Goal: Information Seeking & Learning: Learn about a topic

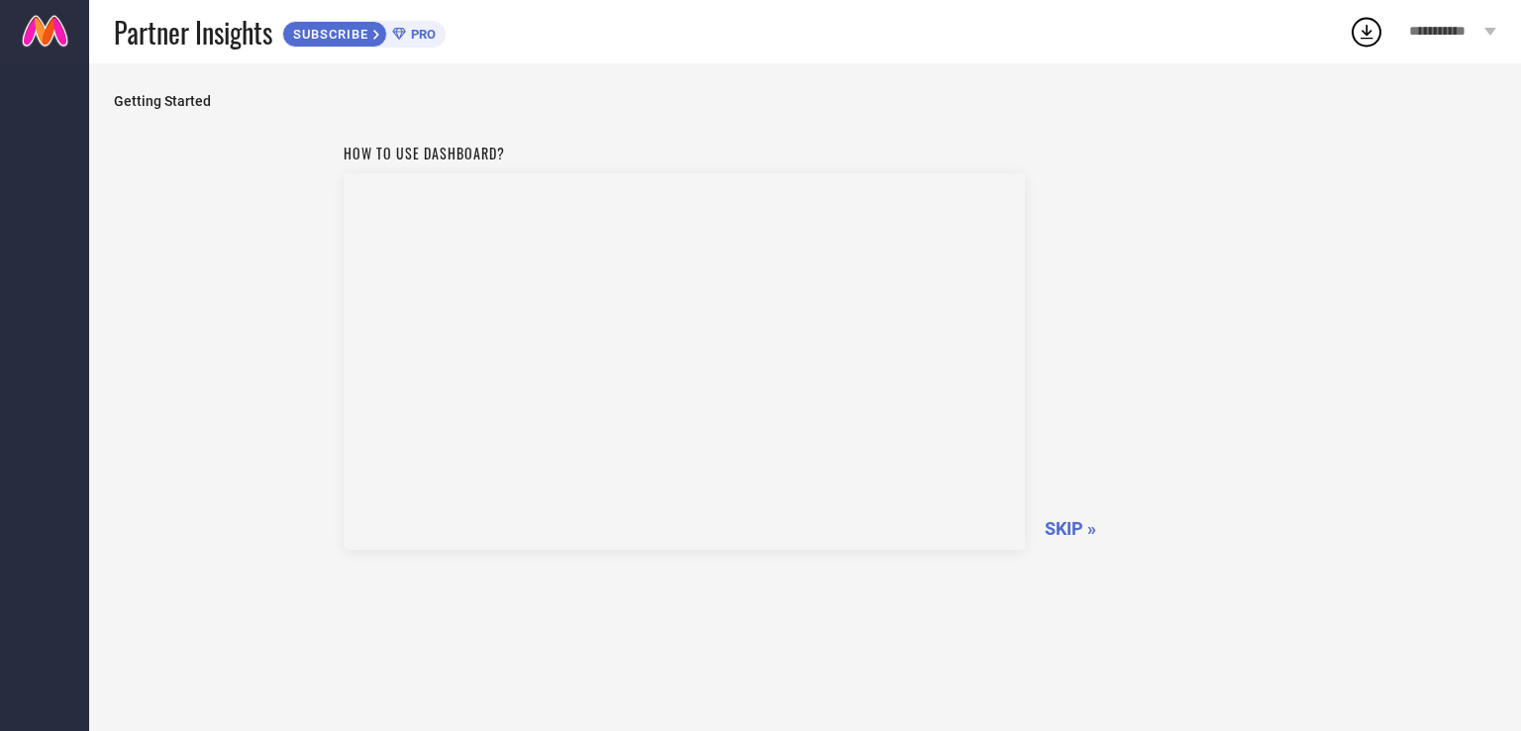
click at [1065, 525] on span "SKIP »" at bounding box center [1071, 528] width 52 height 21
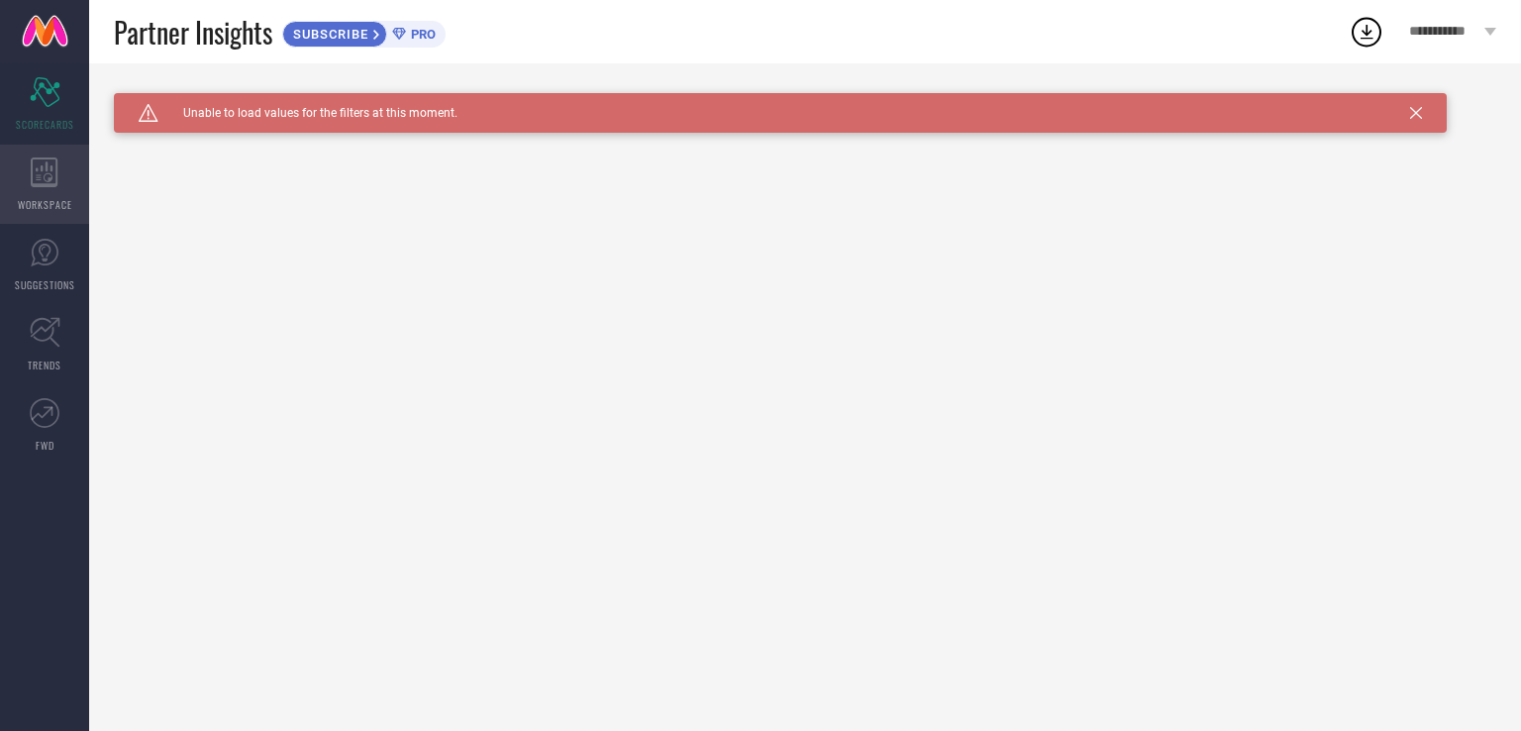
click at [50, 187] on div "WORKSPACE" at bounding box center [44, 184] width 89 height 79
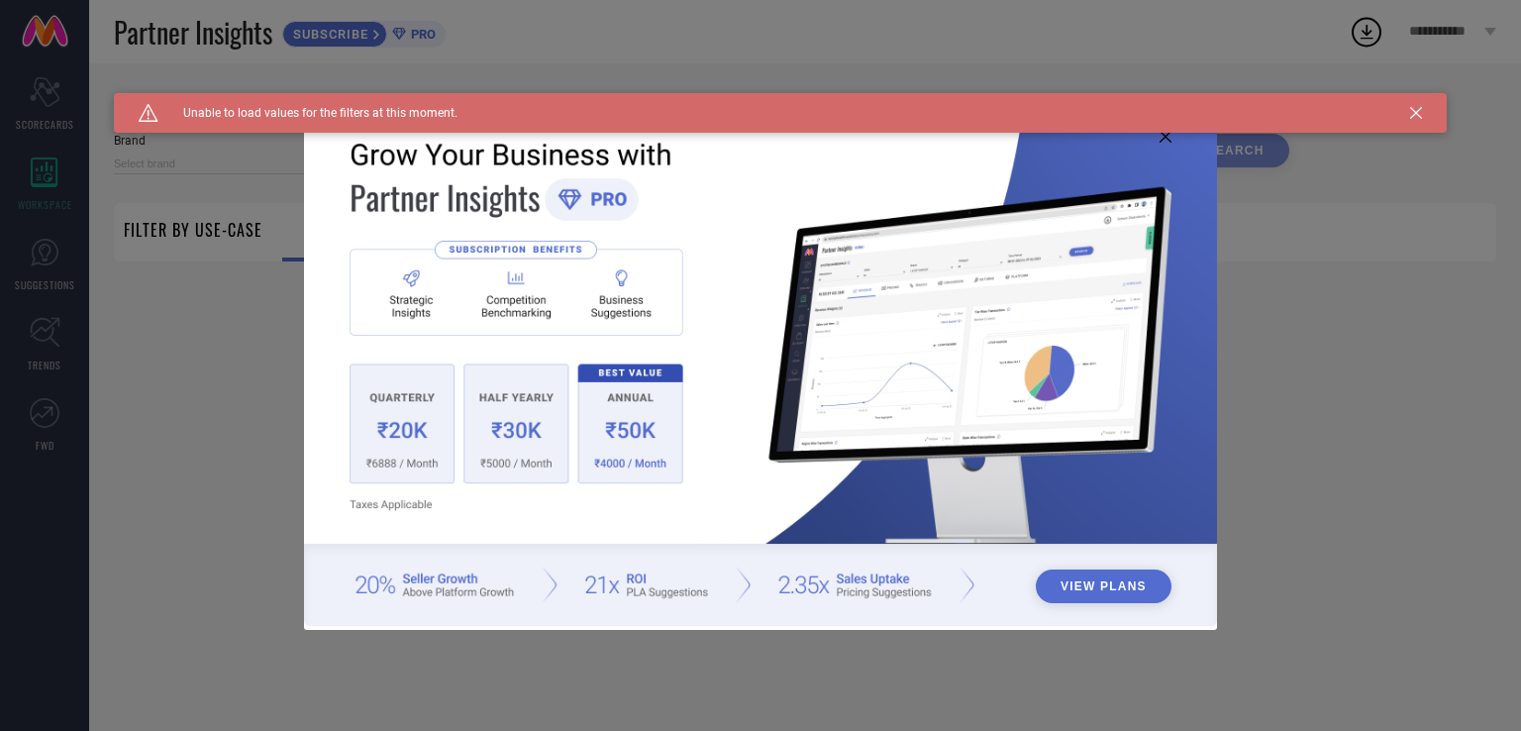
type input "1 STOP FASHION"
type input "All"
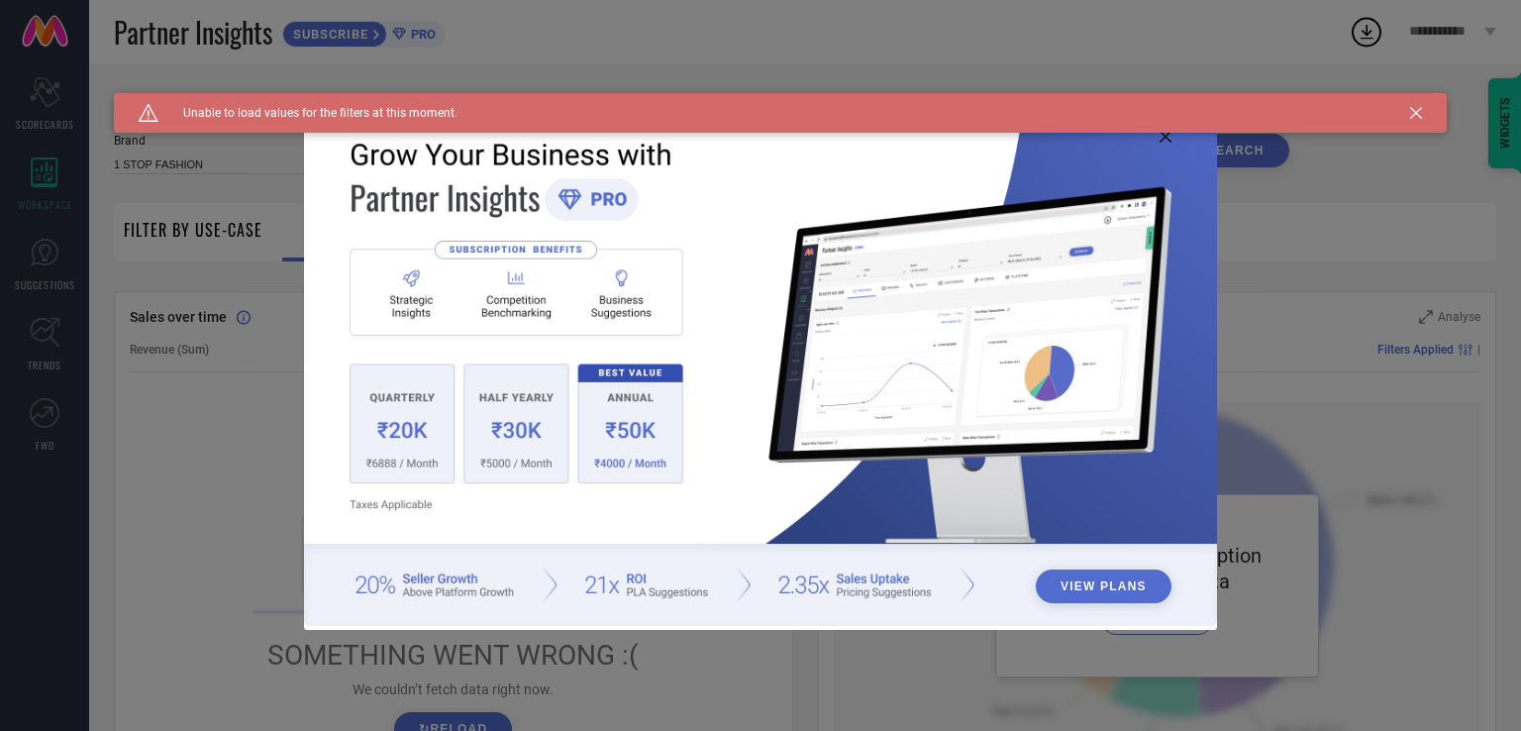
click at [1415, 111] on icon at bounding box center [1416, 113] width 12 height 12
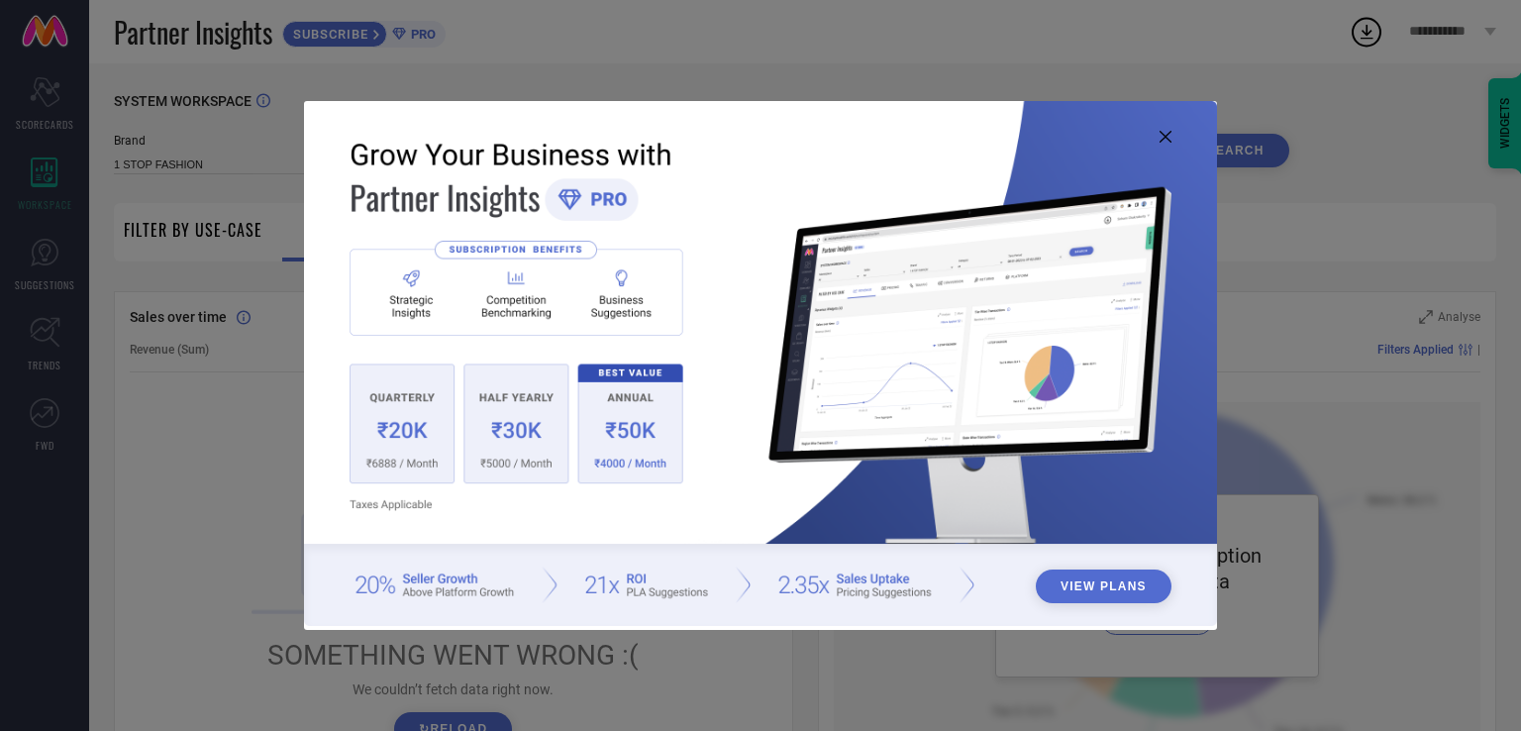
click at [1164, 140] on icon at bounding box center [1166, 137] width 12 height 12
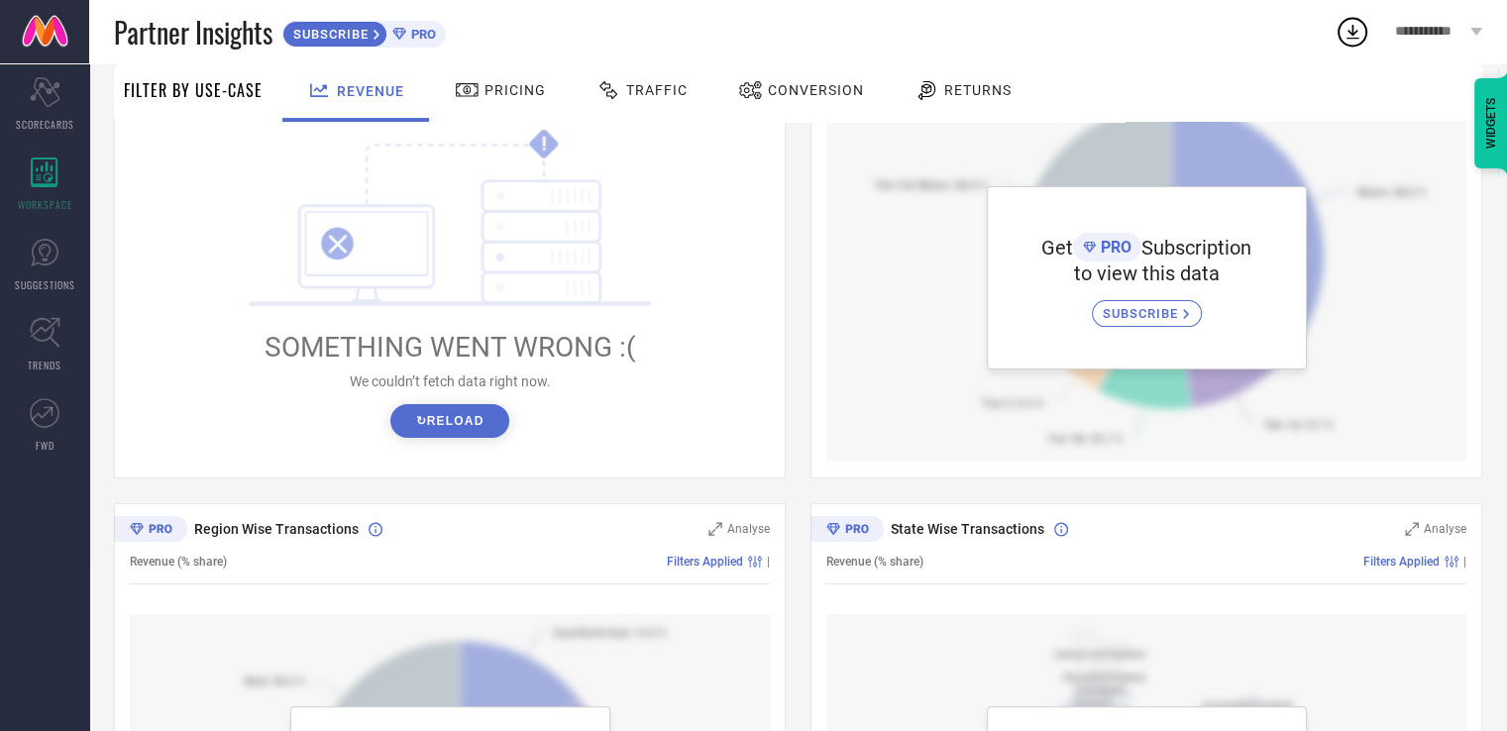
scroll to position [429, 0]
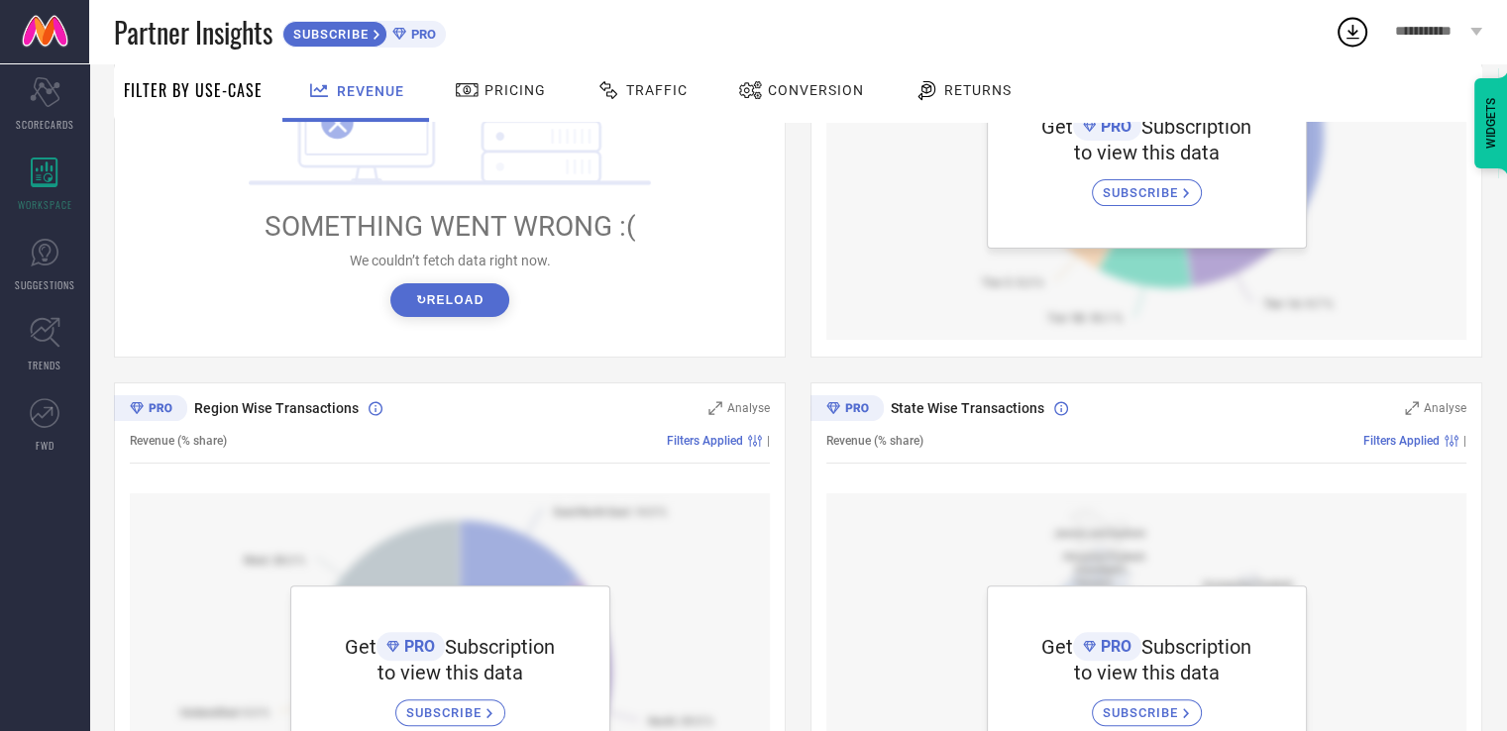
click at [474, 314] on button "↻ Reload" at bounding box center [449, 300] width 118 height 34
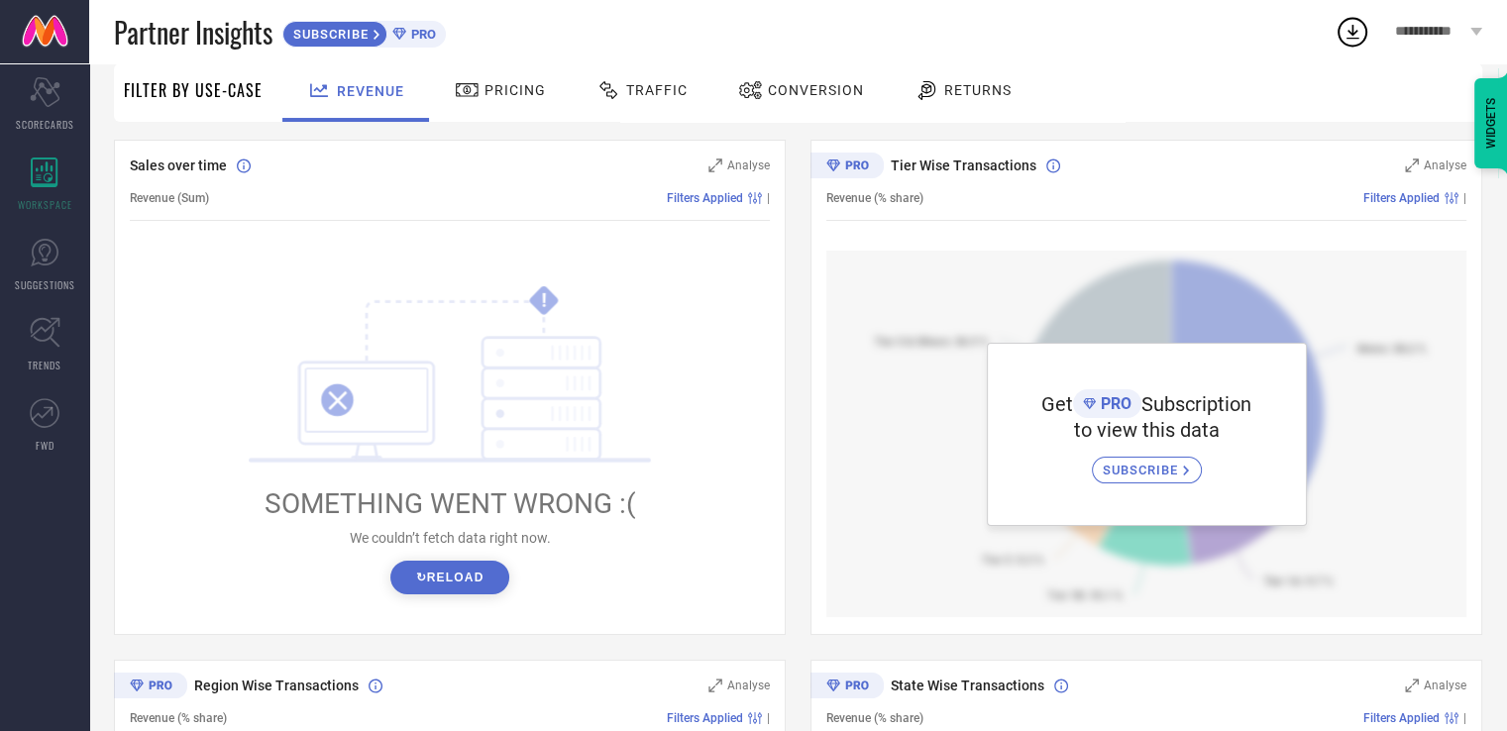
scroll to position [12, 0]
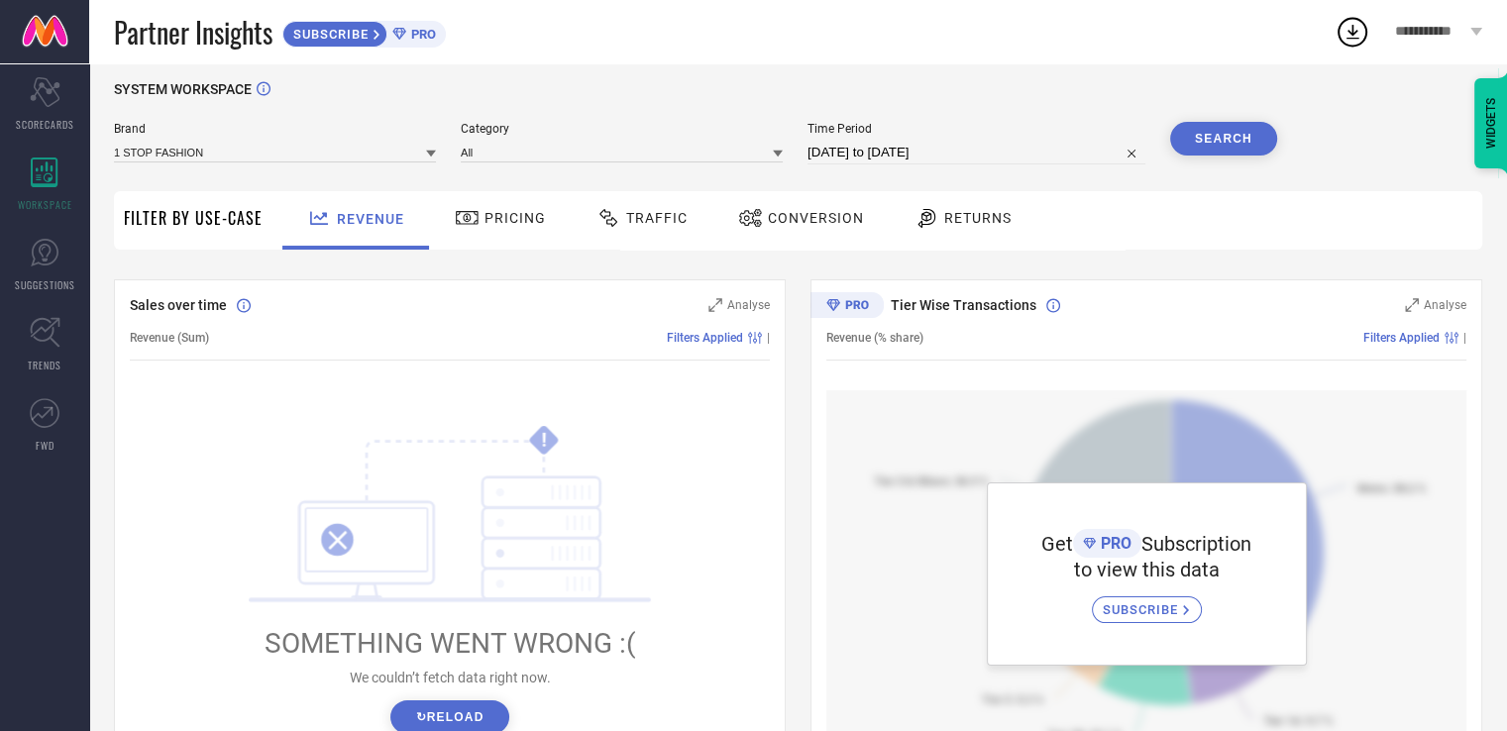
click at [493, 199] on div "Pricing" at bounding box center [500, 220] width 141 height 58
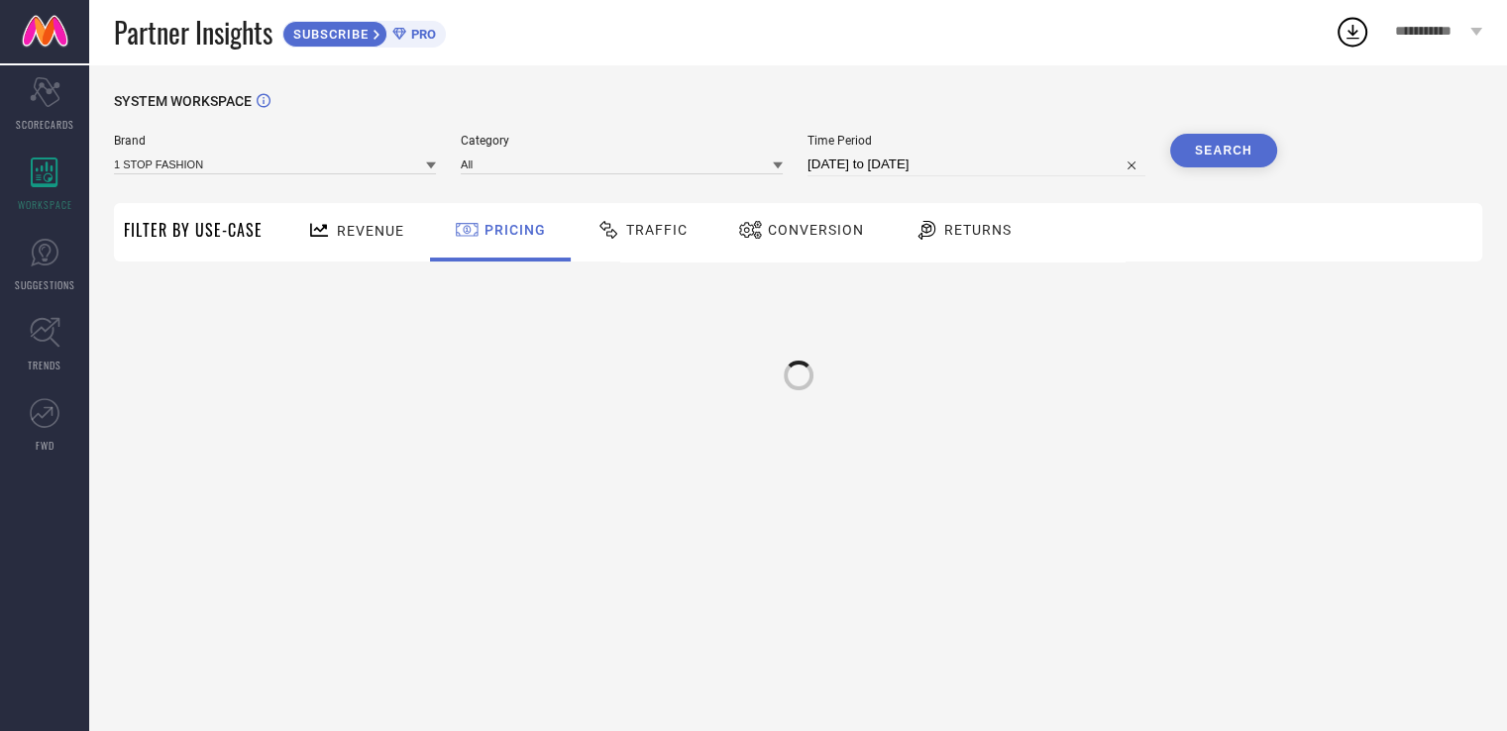
scroll to position [0, 0]
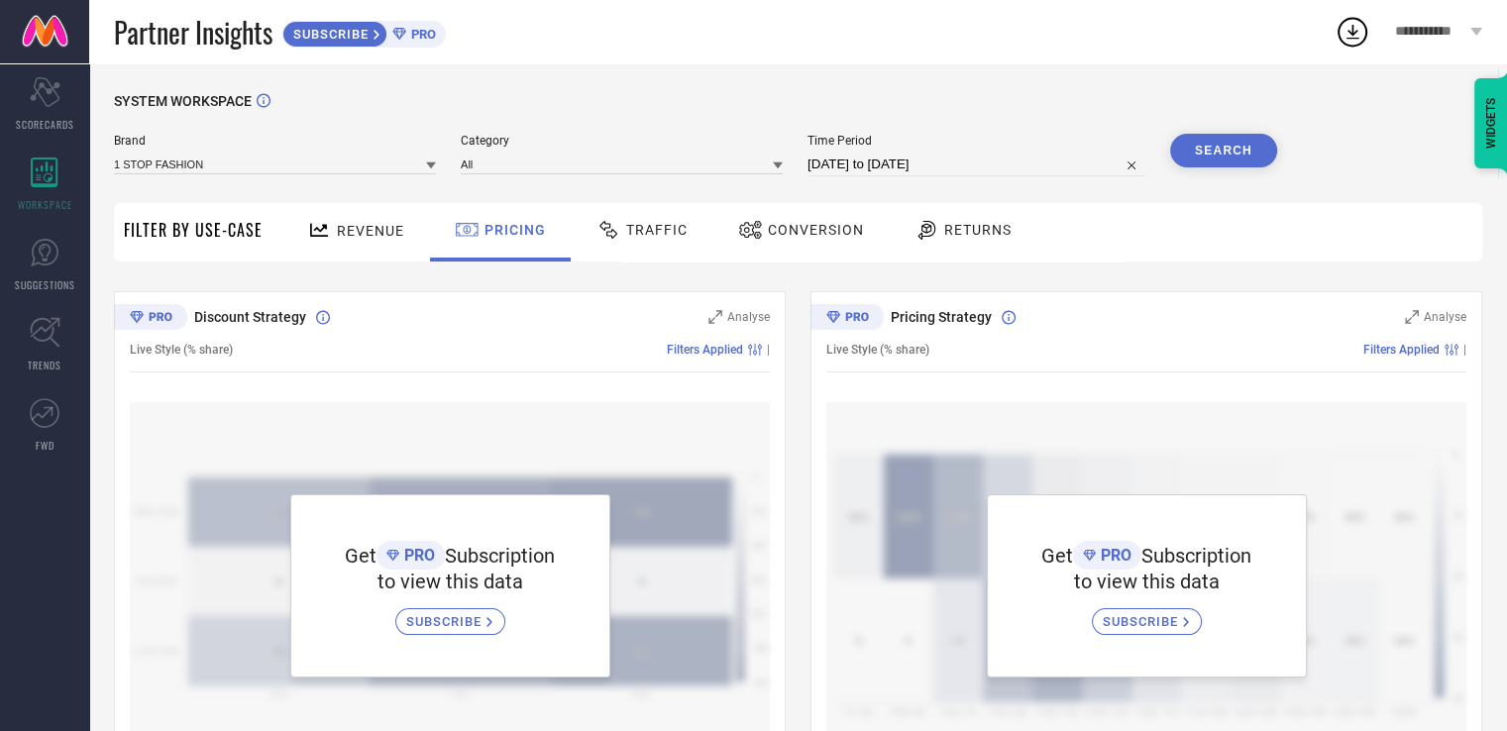
click at [661, 231] on span "Traffic" at bounding box center [656, 230] width 61 height 16
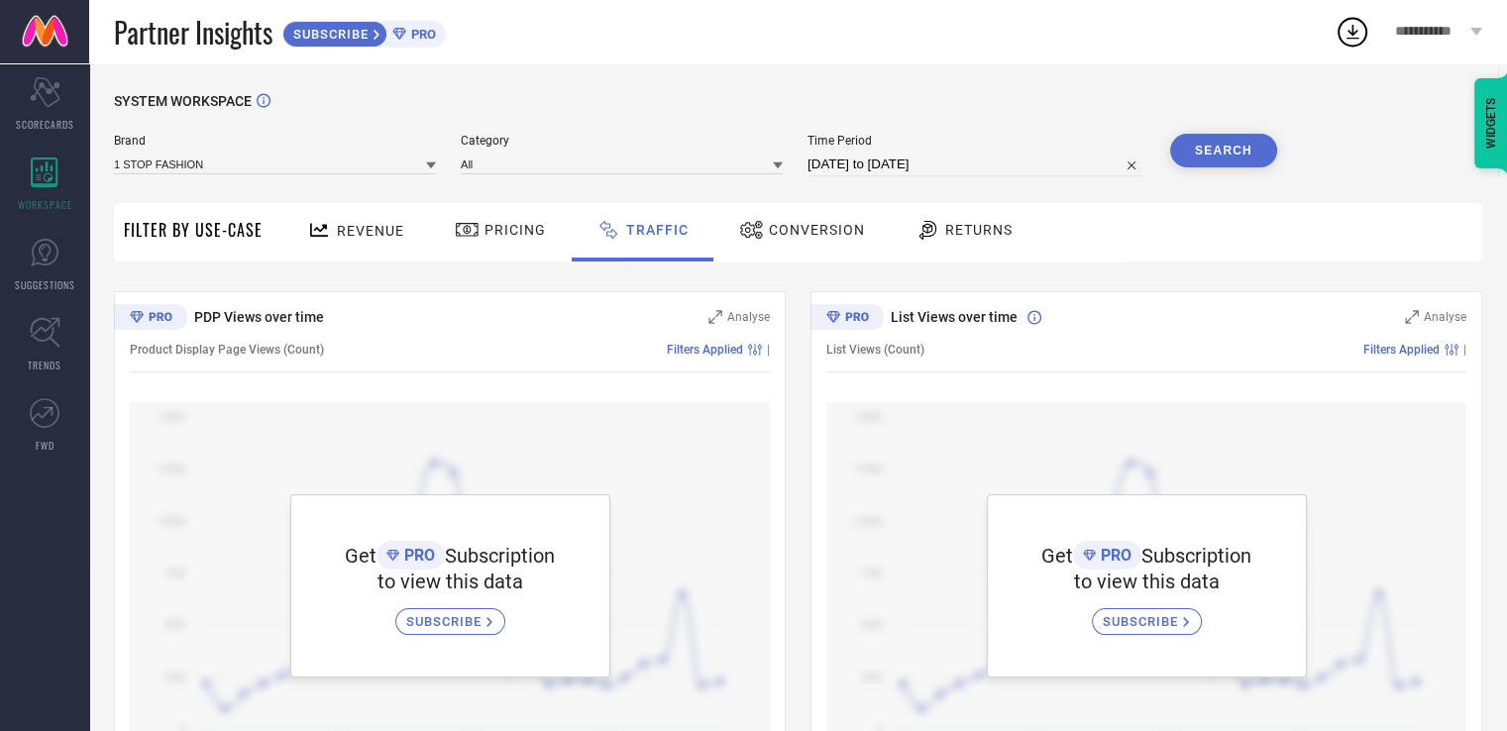
click at [825, 231] on span "Conversion" at bounding box center [817, 230] width 96 height 16
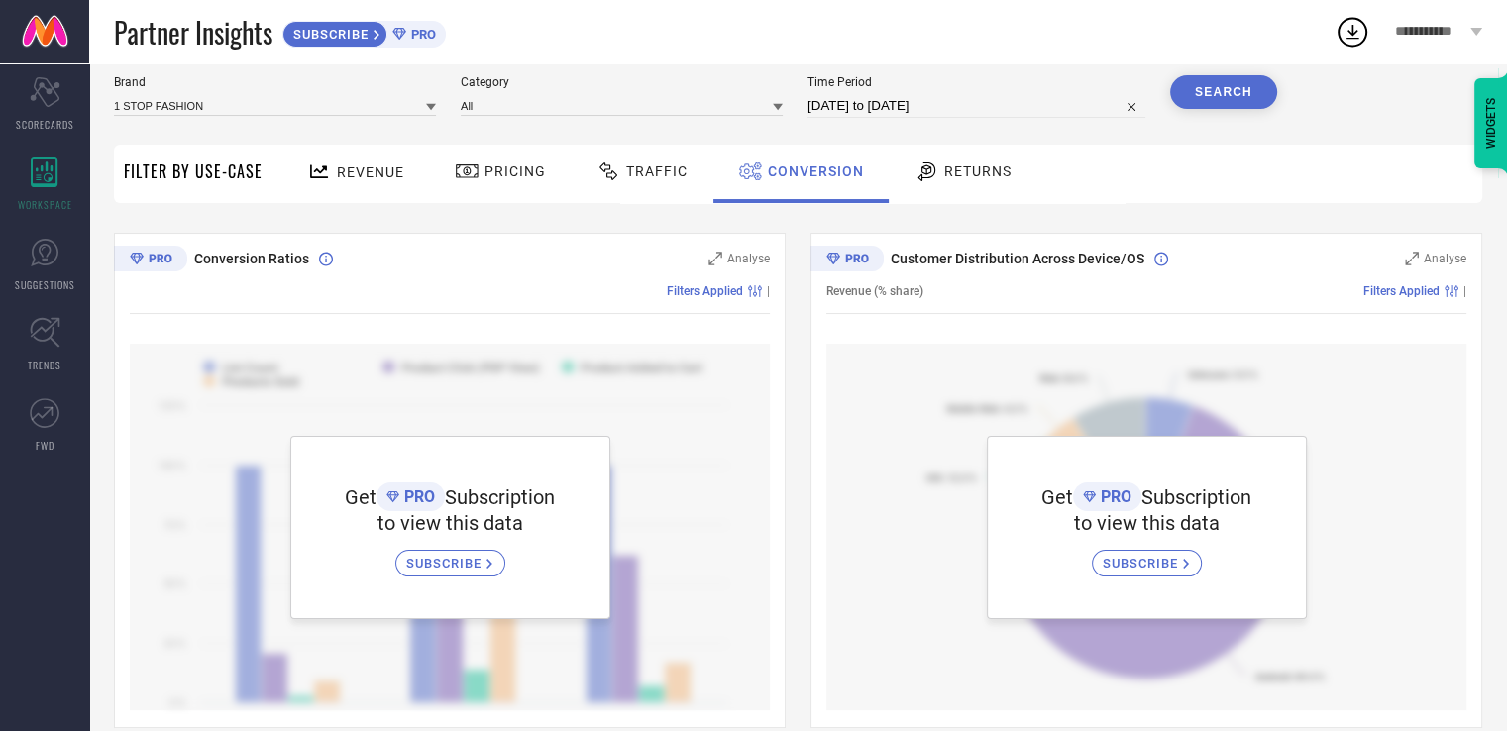
scroll to position [65, 0]
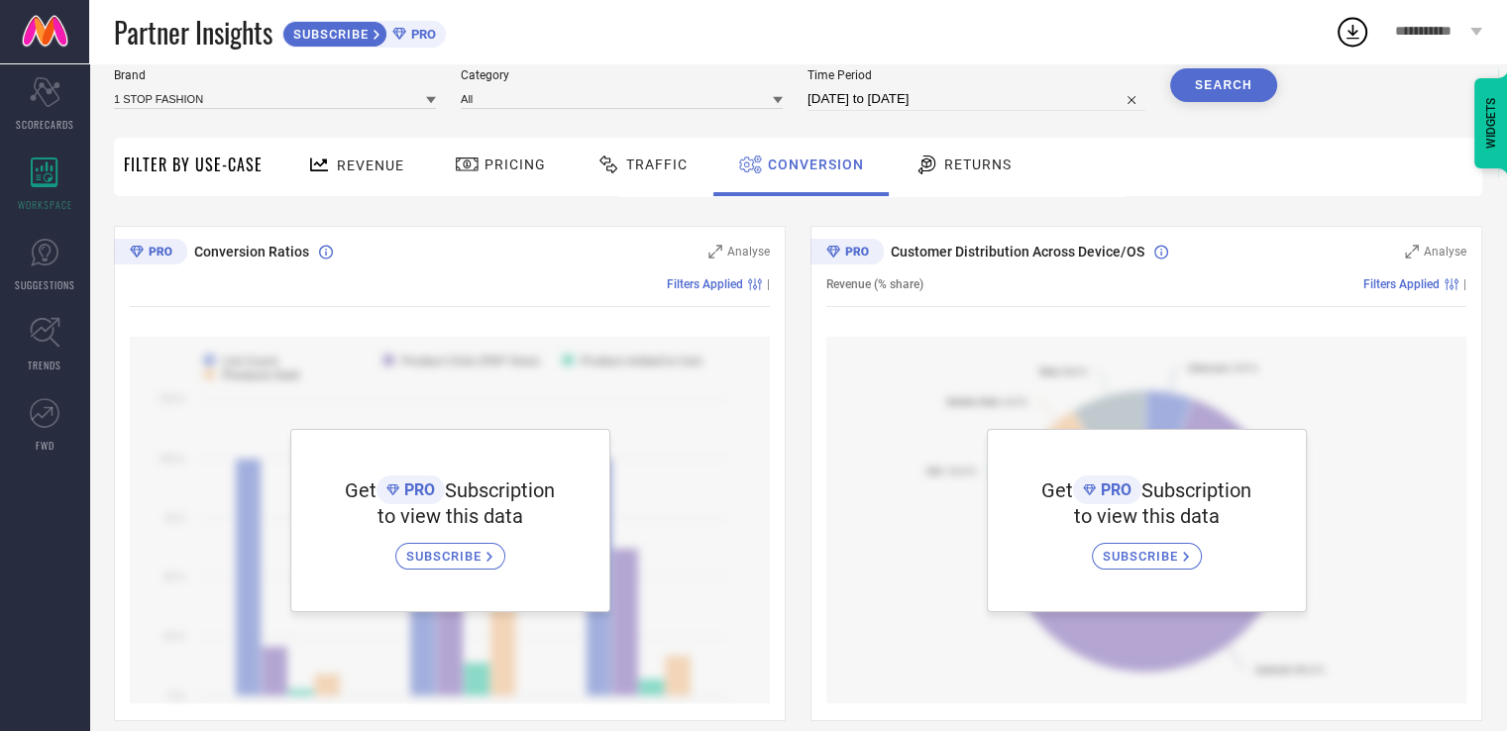
drag, startPoint x: 931, startPoint y: 197, endPoint x: 931, endPoint y: 179, distance: 17.8
click at [931, 196] on div "SYSTEM WORKSPACE Brand 1 STOP FASHION Category All Time Period [DATE] to [DATE]…" at bounding box center [798, 634] width 1368 height 1213
click at [933, 179] on div "Returns" at bounding box center [962, 165] width 107 height 34
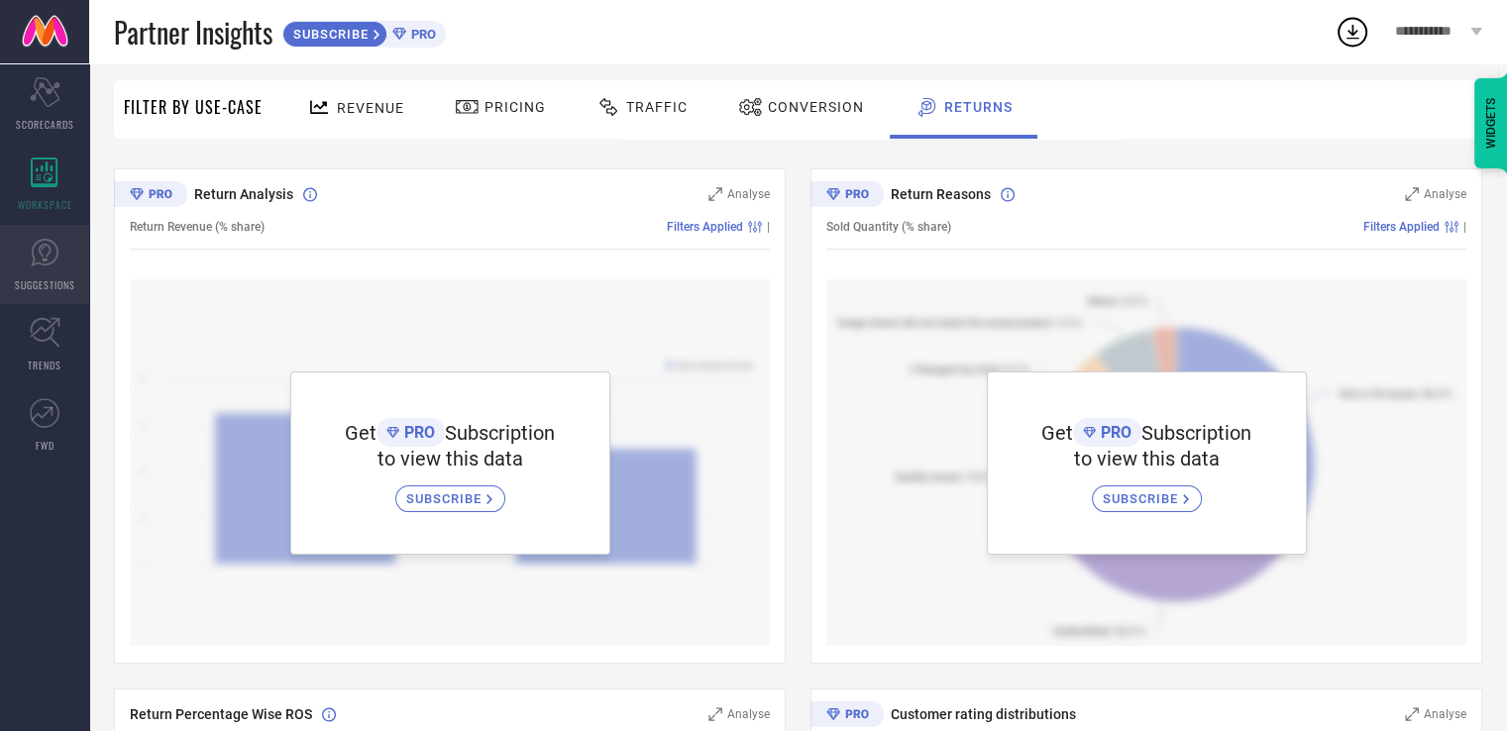
scroll to position [164, 0]
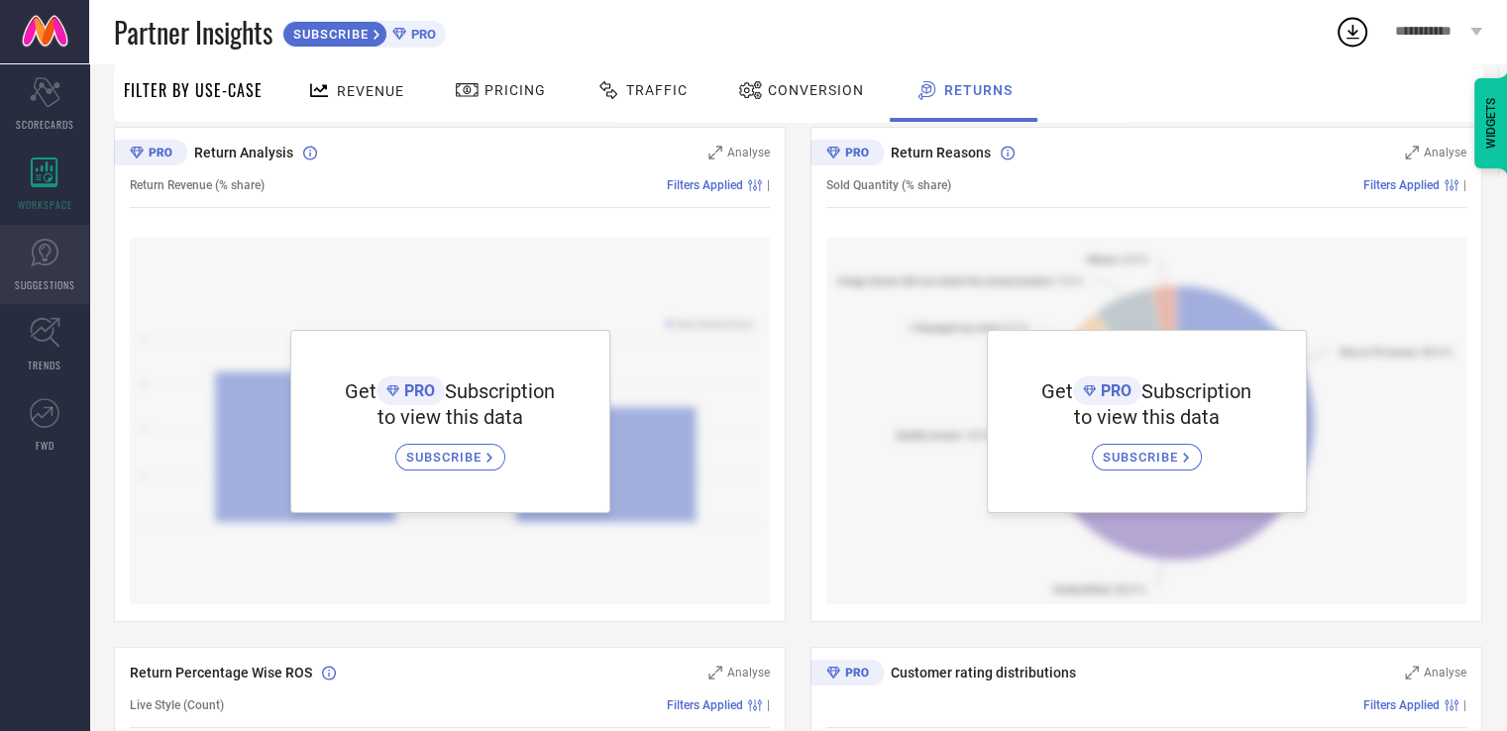
click at [51, 254] on icon at bounding box center [45, 253] width 30 height 30
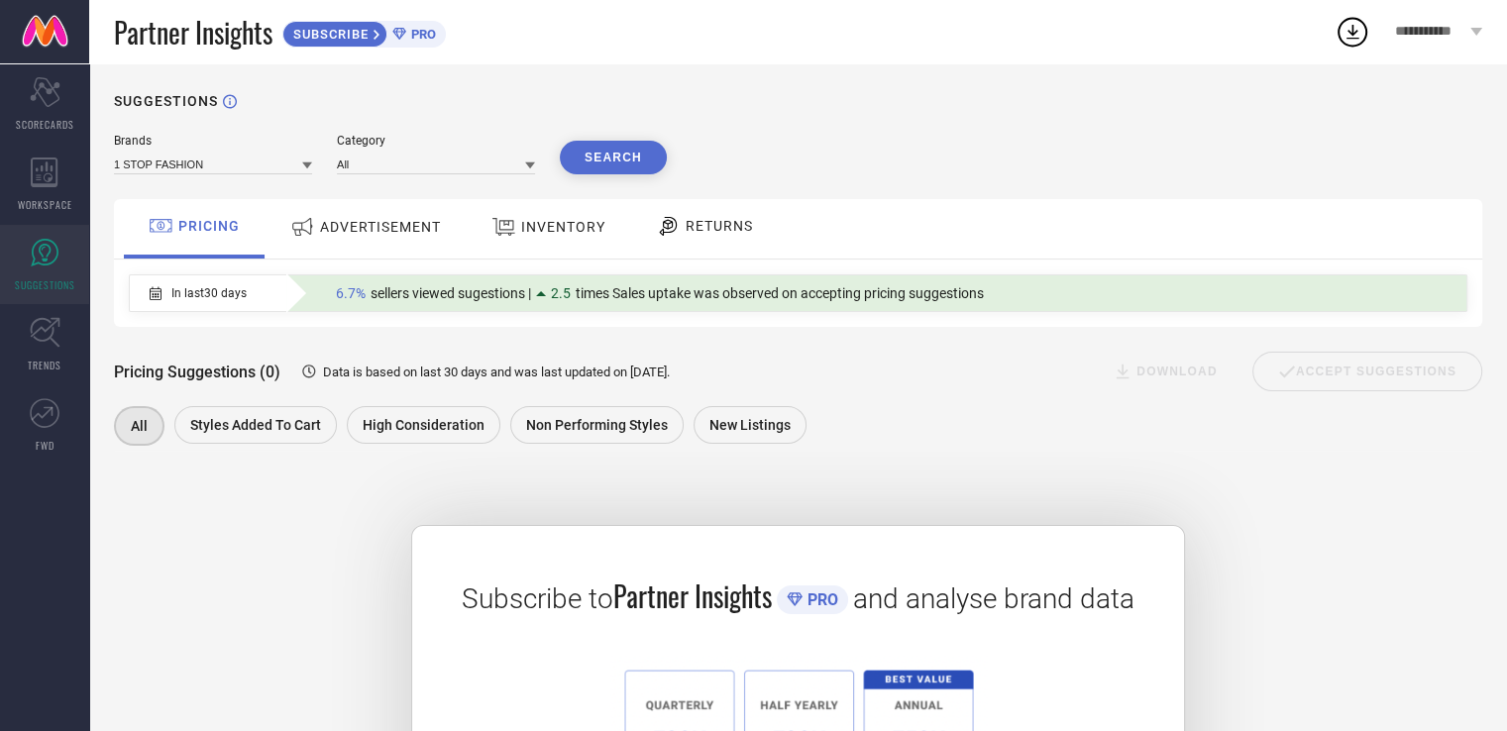
click at [415, 220] on span "ADVERTISEMENT" at bounding box center [380, 227] width 121 height 16
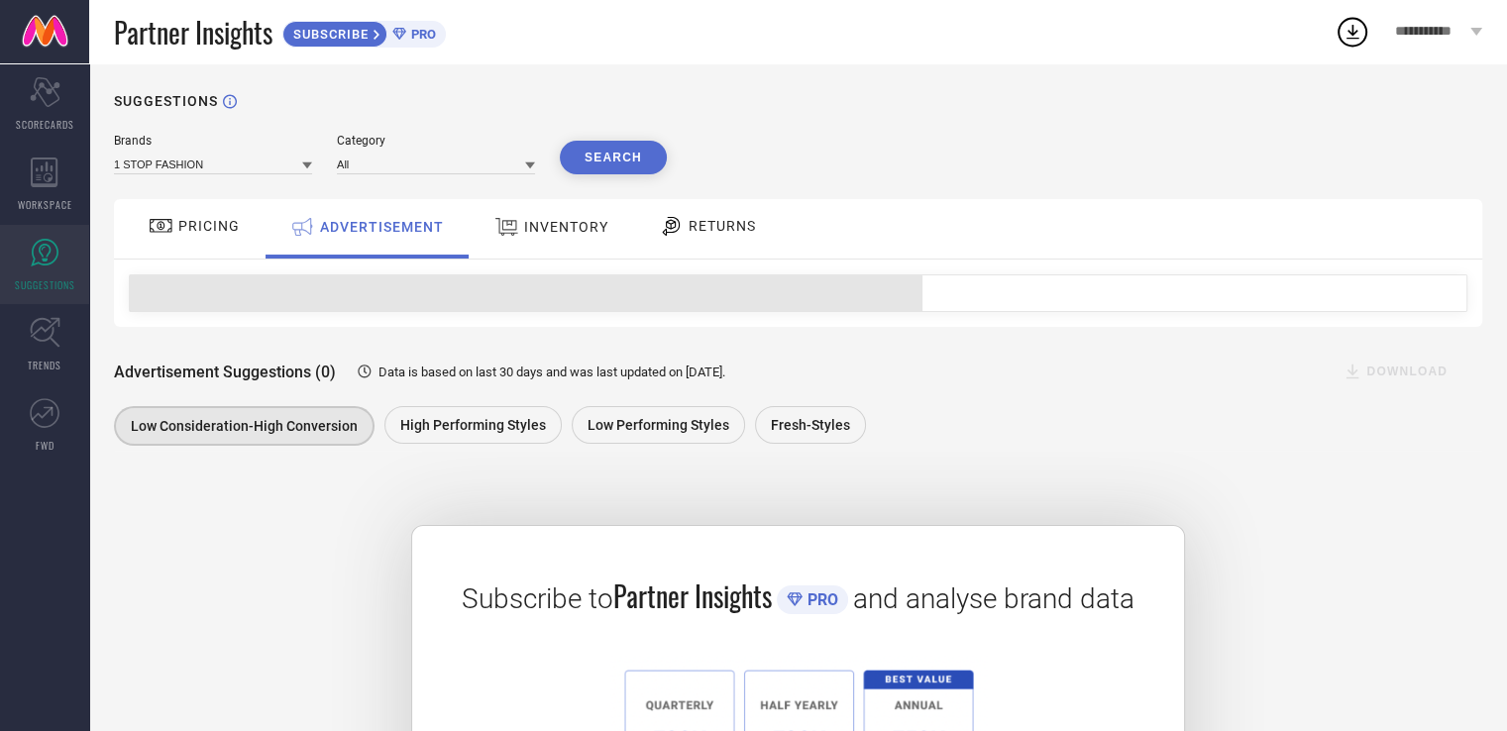
click at [574, 217] on div "INVENTORY" at bounding box center [551, 227] width 124 height 36
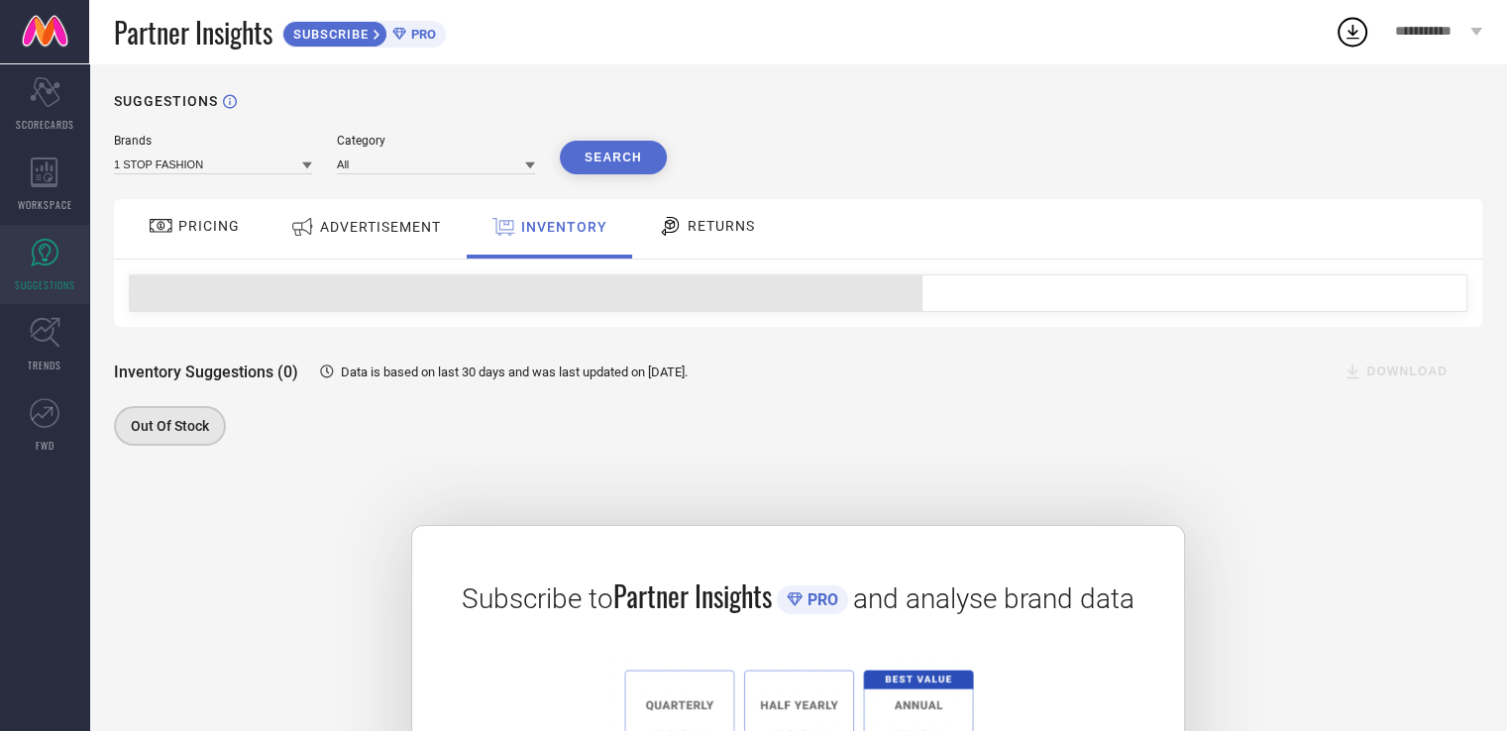
click at [694, 233] on span "RETURNS" at bounding box center [720, 226] width 67 height 16
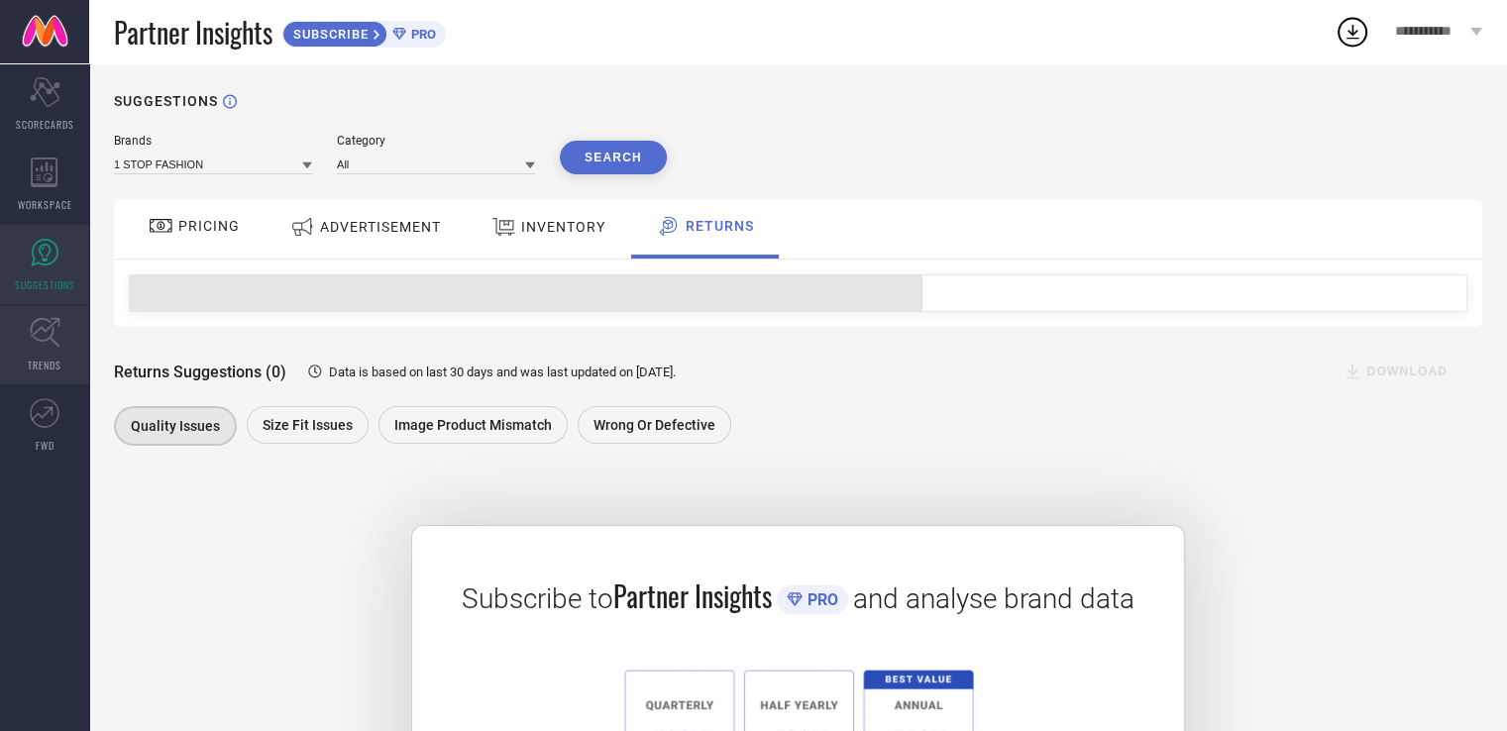
click at [32, 342] on icon at bounding box center [45, 332] width 31 height 31
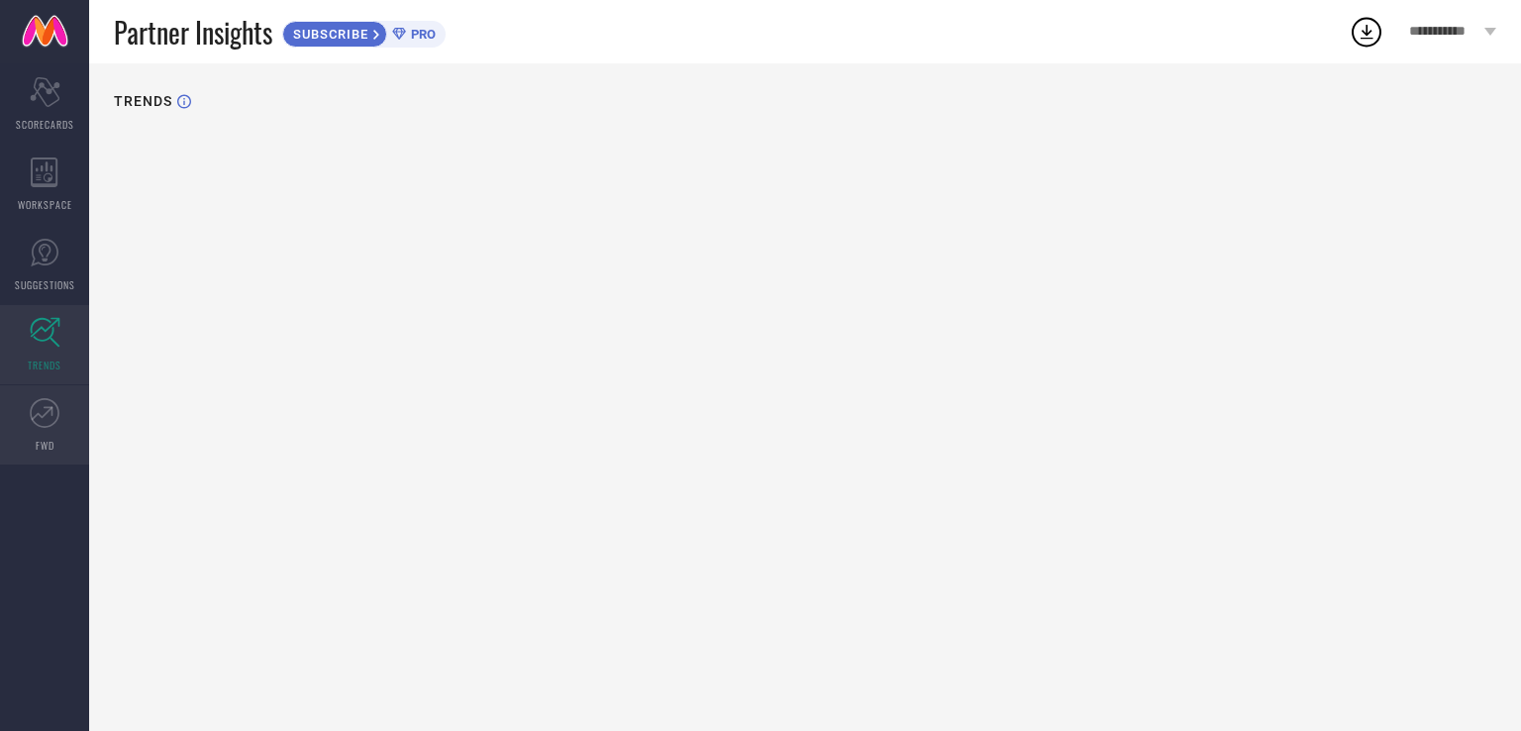
click at [56, 398] on icon at bounding box center [45, 413] width 30 height 30
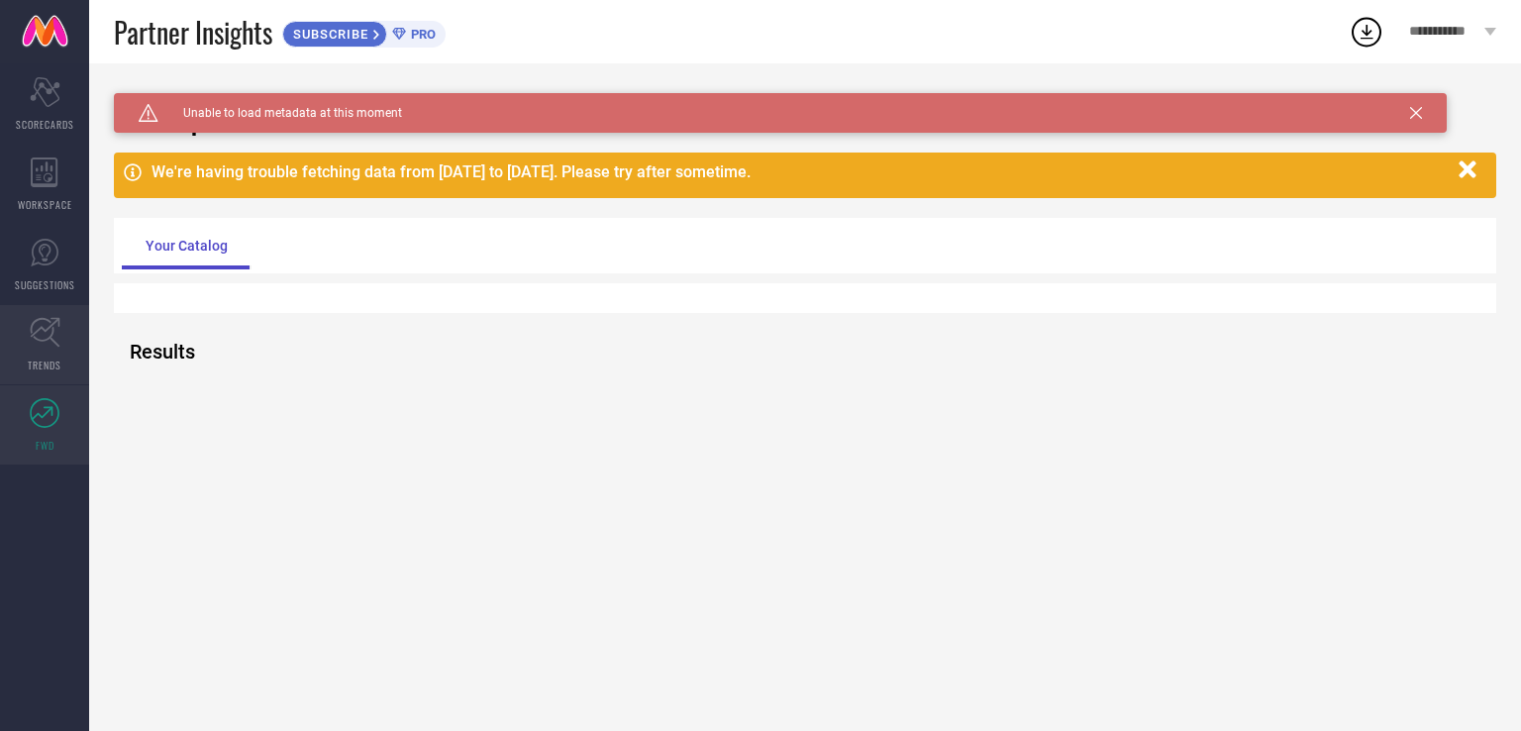
click at [55, 347] on icon at bounding box center [45, 332] width 31 height 31
